Goal: Answer question/provide support

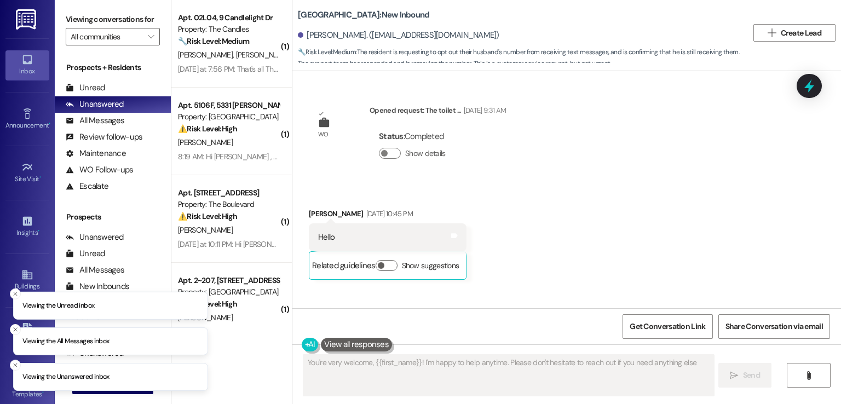
type textarea "You're very welcome, {{first_name}}! I'm happy to help anytime. Please don't he…"
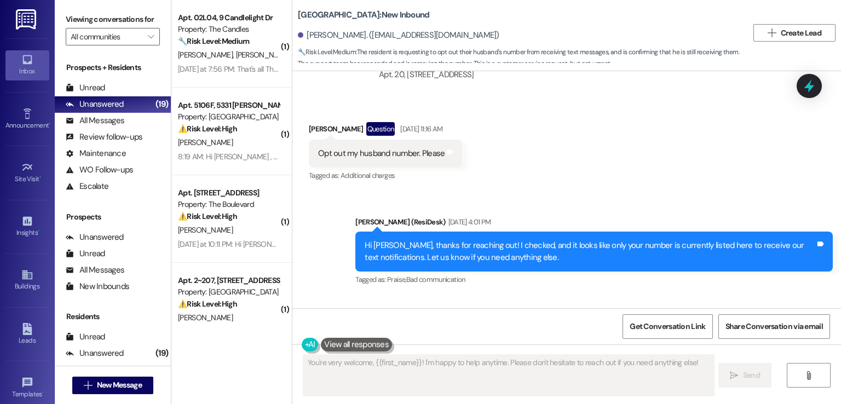
scroll to position [12379, 0]
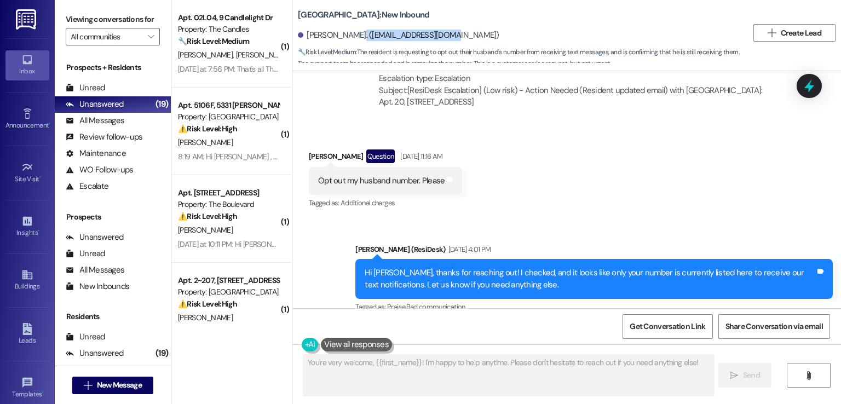
drag, startPoint x: 433, startPoint y: 33, endPoint x: 344, endPoint y: 35, distance: 89.2
click at [344, 35] on div "Rocel Jose. (dimacalirocel@yahoo.com)" at bounding box center [398, 35] width 201 height 11
copy div "dimacalirocel@yahoo.com"
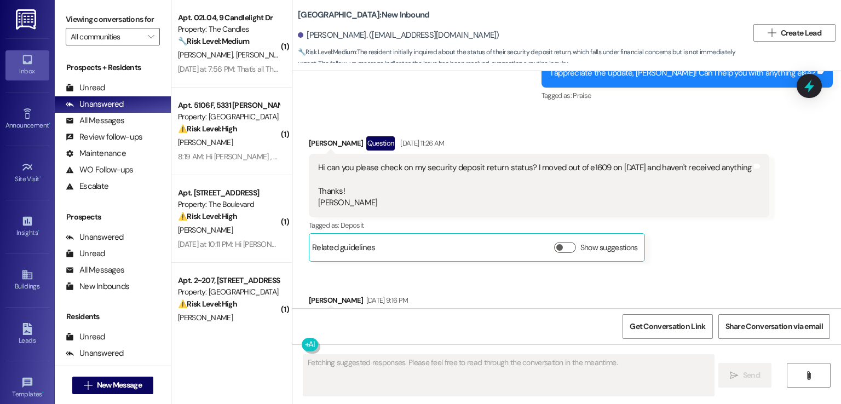
scroll to position [1576, 0]
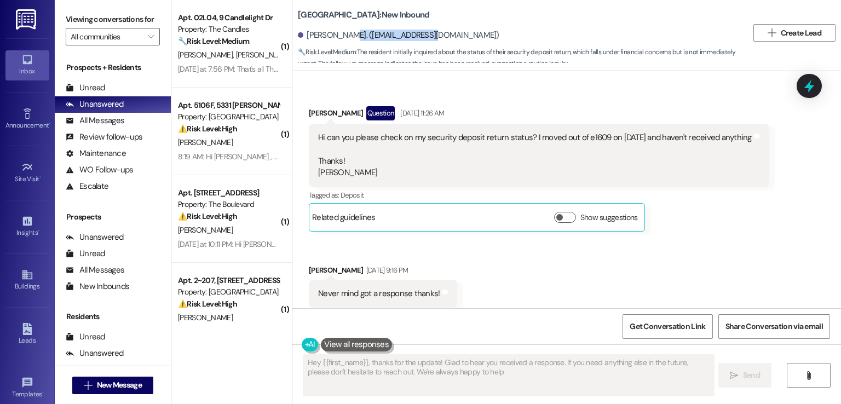
type textarea "Hey {{first_name}}, thanks for the update! Glad to hear you received a response…"
drag, startPoint x: 333, startPoint y: 34, endPoint x: 418, endPoint y: 38, distance: 84.9
click at [418, 38] on div "[PERSON_NAME]. ([EMAIL_ADDRESS][DOMAIN_NAME])" at bounding box center [398, 35] width 201 height 11
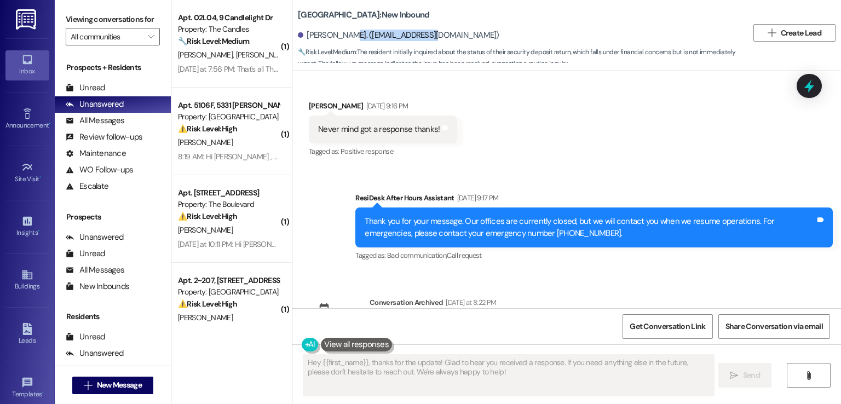
scroll to position [1760, 0]
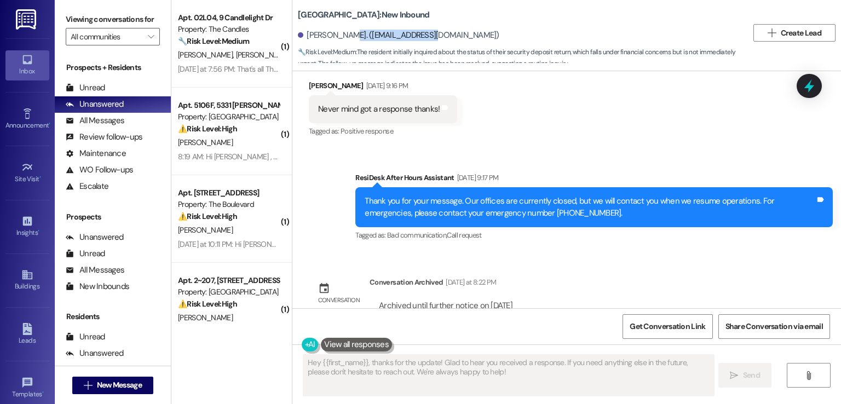
copy div "[EMAIL_ADDRESS][DOMAIN_NAME]"
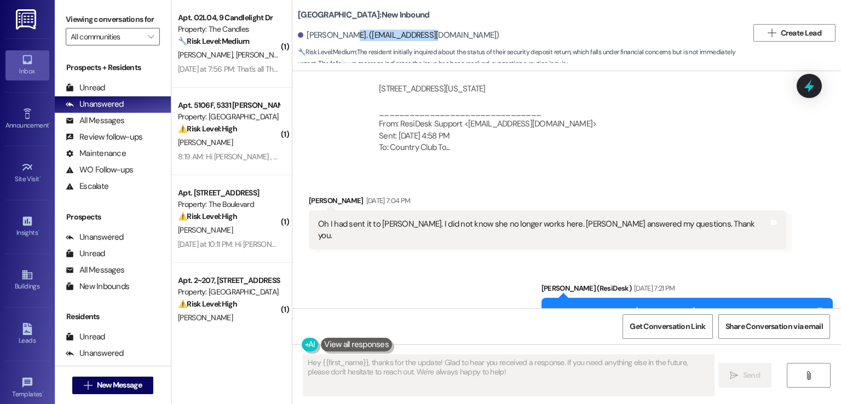
scroll to position [1268, 0]
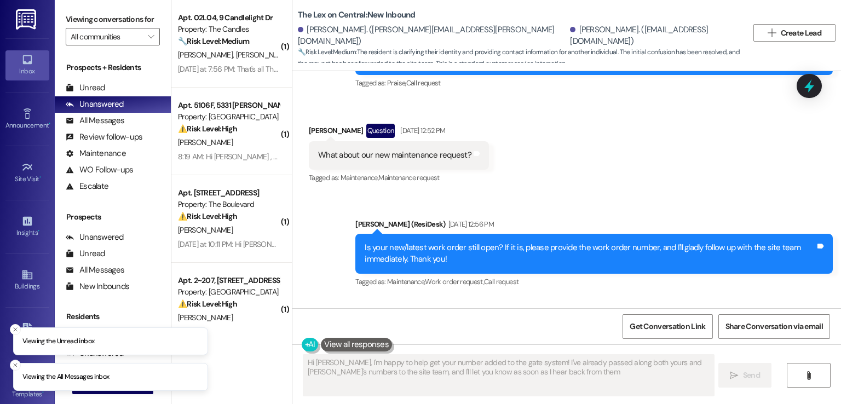
type textarea "Hi Anjaneya, I'm happy to help get your number added to the gate system! I've a…"
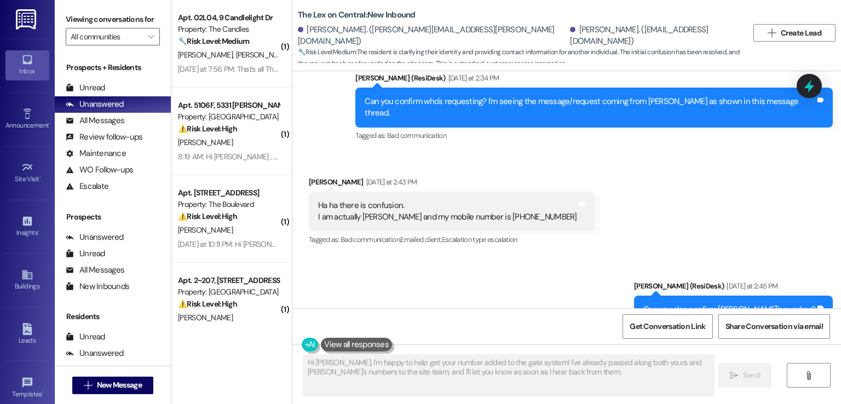
scroll to position [3836, 0]
drag, startPoint x: 350, startPoint y: 33, endPoint x: 438, endPoint y: 36, distance: 87.6
click at [438, 36] on div "Spruha Desai. (anjaneya.tejas@gmail.com)" at bounding box center [432, 36] width 269 height 24
copy div "anjaneya.tejas@gmail.com"
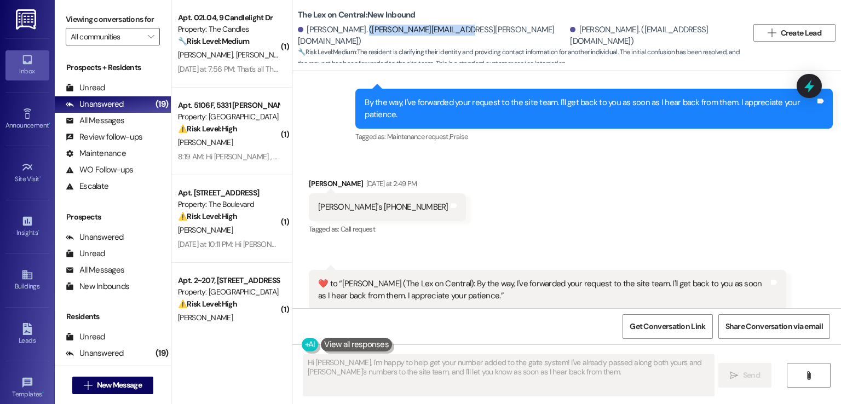
scroll to position [4274, 0]
